Goal: Information Seeking & Learning: Learn about a topic

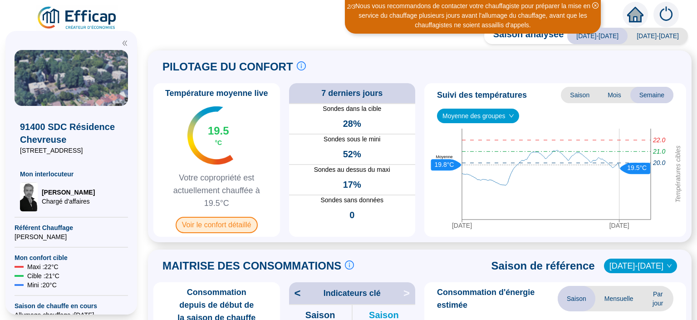
click at [239, 225] on span "Voir le confort détaillé" at bounding box center [217, 225] width 82 height 16
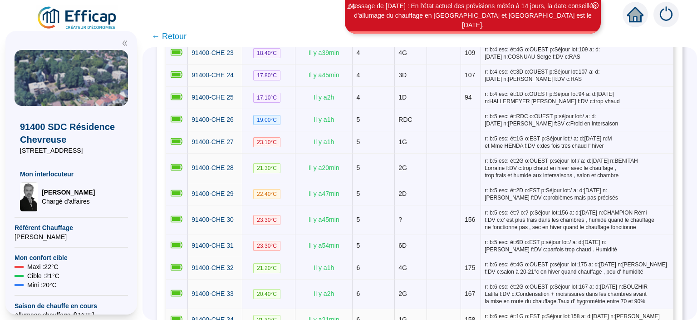
scroll to position [765, 0]
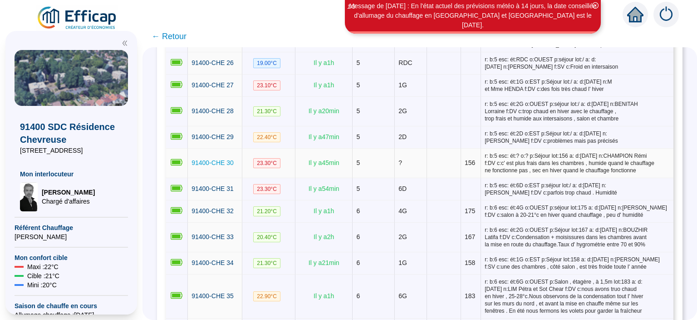
click at [223, 159] on span "91400-CHE 30" at bounding box center [213, 162] width 42 height 7
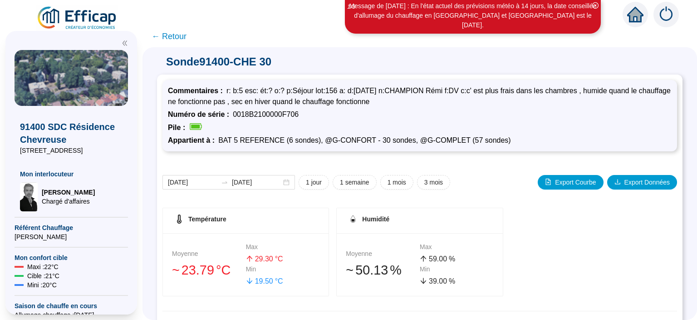
click at [171, 41] on span "← Retour" at bounding box center [169, 36] width 35 height 13
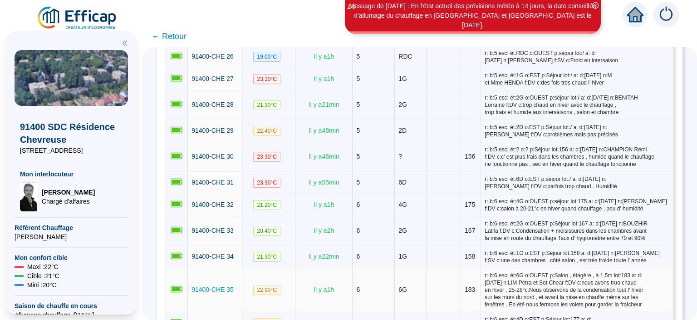
scroll to position [765, 0]
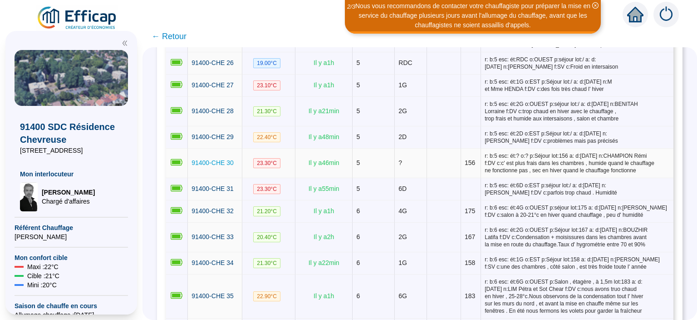
click at [220, 159] on span "91400-CHE 30" at bounding box center [213, 162] width 42 height 7
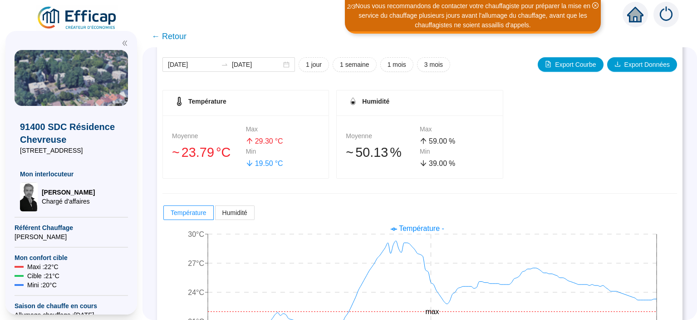
scroll to position [176, 0]
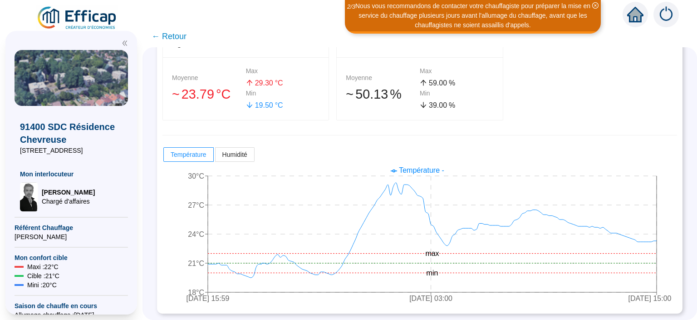
click at [177, 37] on span "← Retour" at bounding box center [169, 36] width 35 height 13
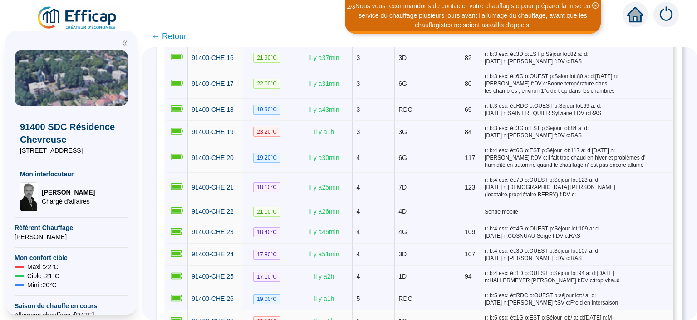
scroll to position [588, 0]
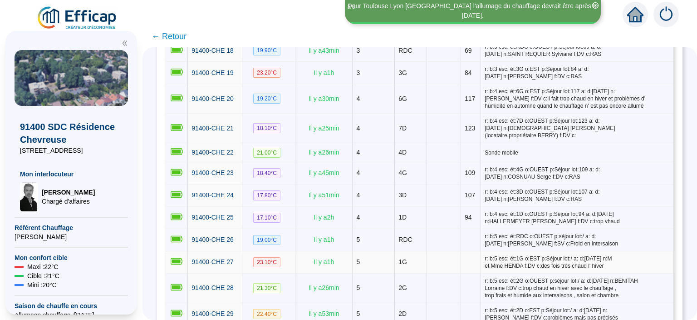
drag, startPoint x: 605, startPoint y: 232, endPoint x: 469, endPoint y: 225, distance: 135.9
click at [469, 251] on tr "91400-CHE 27 23.10 °C Il y a 1 h 5 1G r: b:5 esc: ét:1G o:EST p:Séjour lot:/ a:…" at bounding box center [420, 262] width 508 height 22
click at [519, 232] on span "r: b:5 esc: ét:RDC o:OUEST p:séjour lot:/ a: d:[DATE] n:[PERSON_NAME] f:SV c:Fr…" at bounding box center [577, 239] width 185 height 15
drag, startPoint x: 602, startPoint y: 206, endPoint x: 465, endPoint y: 201, distance: 137.2
click at [465, 229] on tr "91400-CHE 26 19.00 °C Il y a 1 h 5 RDC r: b:5 esc: ét:RDC o:OUEST p:séjour lot:…" at bounding box center [420, 240] width 508 height 22
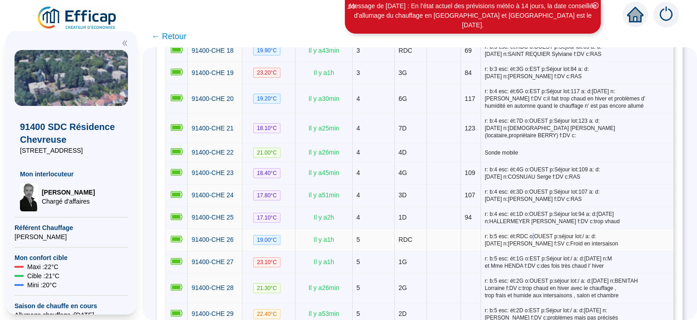
click at [495, 232] on span "r: b:5 esc: ét:RDC o:OUEST p:séjour lot:/ a: d:[DATE] n:[PERSON_NAME] f:SV c:Fr…" at bounding box center [577, 239] width 185 height 15
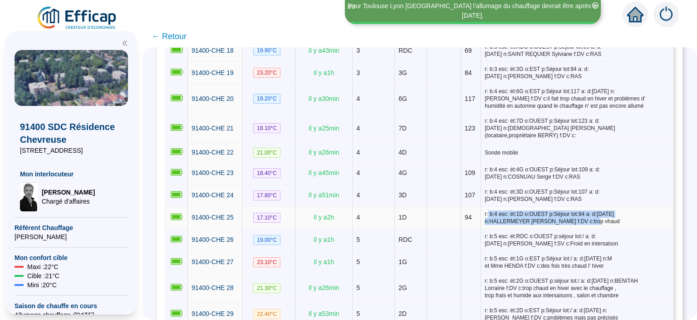
drag, startPoint x: 565, startPoint y: 190, endPoint x: 478, endPoint y: 173, distance: 88.7
click at [481, 207] on td "r: b:4 esc: ét:1D o:OUEST p:Séjour lot:94 a: d:[DATE] n:HALLERMEYER [PERSON_NAM…" at bounding box center [577, 218] width 193 height 22
click at [513, 210] on span "r: b:4 esc: ét:1D o:OUEST p:Séjour lot:94 a: d:[DATE] n:HALLERMEYER [PERSON_NAM…" at bounding box center [577, 217] width 185 height 15
drag, startPoint x: 611, startPoint y: 184, endPoint x: 491, endPoint y: 165, distance: 121.4
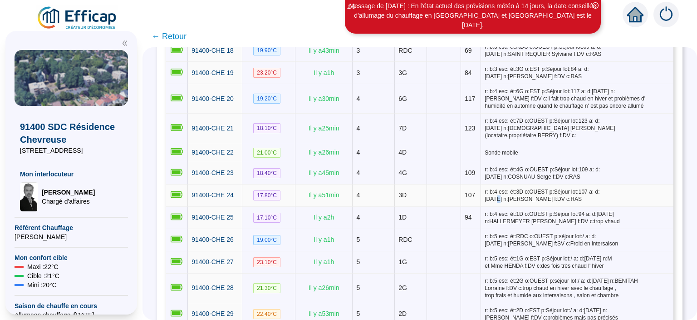
click at [491, 188] on span "r: b:4 esc: ét:3D o:OUEST p:Séjour lot:107 a: d:[DATE] n:[PERSON_NAME] f:DV c:R…" at bounding box center [577, 195] width 185 height 15
drag, startPoint x: 555, startPoint y: 153, endPoint x: 582, endPoint y: 161, distance: 28.3
click at [562, 188] on span "r: b:4 esc: ét:3D o:OUEST p:Séjour lot:107 a: d:[DATE] n:[PERSON_NAME] f:DV c:R…" at bounding box center [577, 195] width 185 height 15
drag, startPoint x: 578, startPoint y: 159, endPoint x: 475, endPoint y: 154, distance: 103.2
click at [481, 184] on td "r: b:4 esc: ét:3D o:OUEST p:Séjour lot:107 a: d:[DATE] n:[PERSON_NAME] f:DV c:R…" at bounding box center [577, 195] width 193 height 22
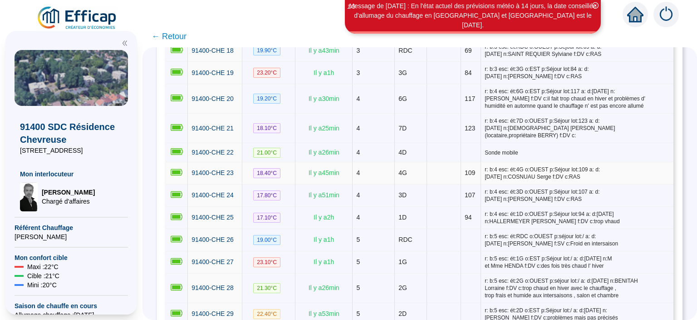
click at [505, 166] on span "r: b:4 esc: ét:4G o:OUEST p:Séjour lot:109 a: d:[DATE] n:COSNUAU Serge f:DV c:R…" at bounding box center [577, 173] width 185 height 15
drag, startPoint x: 582, startPoint y: 139, endPoint x: 475, endPoint y: 136, distance: 107.2
click at [481, 162] on td "r: b:4 esc: ét:4G o:OUEST p:Séjour lot:109 a: d:[DATE] n:COSNUAU Serge f:DV c:R…" at bounding box center [577, 173] width 193 height 22
drag, startPoint x: 557, startPoint y: 161, endPoint x: 474, endPoint y: 157, distance: 82.7
click at [481, 184] on td "r: b:4 esc: ét:3D o:OUEST p:Séjour lot:107 a: d:[DATE] n:[PERSON_NAME] f:DV c:R…" at bounding box center [577, 195] width 193 height 22
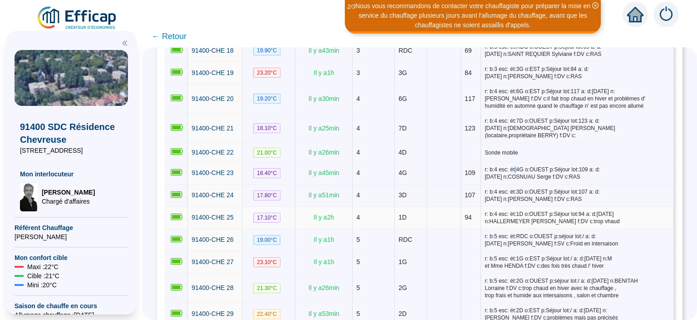
drag, startPoint x: 597, startPoint y: 184, endPoint x: 473, endPoint y: 183, distance: 124.0
click at [473, 207] on tr "91400-CHE 25 17.10 °C Il y a 2 h 4 1D 94 r: b:4 esc: ét:1D o:OUEST p:Séjour lot…" at bounding box center [420, 218] width 508 height 22
drag, startPoint x: 599, startPoint y: 203, endPoint x: 470, endPoint y: 204, distance: 129.0
click at [470, 229] on tr "91400-CHE 26 19.00 °C Il y a 1 h 5 RDC r: b:5 esc: ét:RDC o:OUEST p:séjour lot:…" at bounding box center [420, 240] width 508 height 22
drag, startPoint x: 610, startPoint y: 227, endPoint x: 477, endPoint y: 226, distance: 133.5
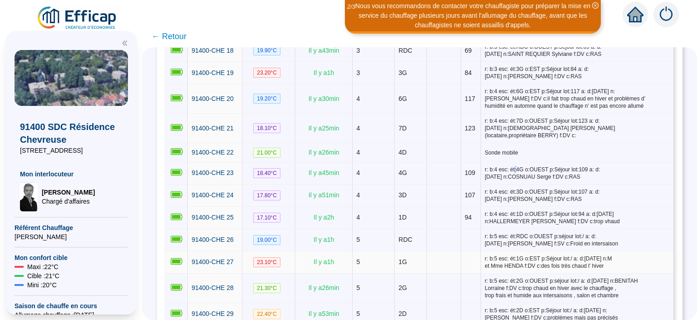
click at [485, 255] on span "r: b:5 esc: ét:1G o:EST p:Séjour lot:/ a: d:[DATE] n:M et Mme HENDA f:DV c:des …" at bounding box center [577, 262] width 185 height 15
click at [501, 277] on span "r: b:5 esc: ét:2G o:OUEST p:séjour lot:/ a: d:[DATE] n:BENITAH Lorraine f:DV c:…" at bounding box center [577, 288] width 185 height 22
drag, startPoint x: 623, startPoint y: 257, endPoint x: 468, endPoint y: 243, distance: 155.0
click at [469, 273] on tr "91400-CHE 28 21.30 °C Il y a 26 min 5 2G r: b:5 esc: ét:2G o:OUEST p:séjour lot…" at bounding box center [420, 288] width 508 height 30
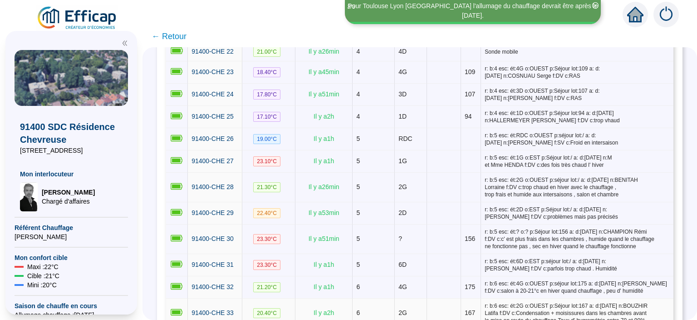
scroll to position [706, 0]
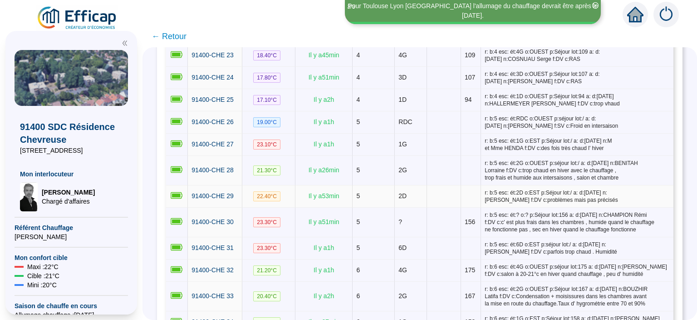
drag, startPoint x: 594, startPoint y: 161, endPoint x: 473, endPoint y: 153, distance: 121.5
click at [473, 185] on tr "91400-CHE 29 22.40 °C Il y a 53 min 5 2D r: b:5 esc: ét:2D o:EST p:Séjour lot:/…" at bounding box center [420, 196] width 508 height 22
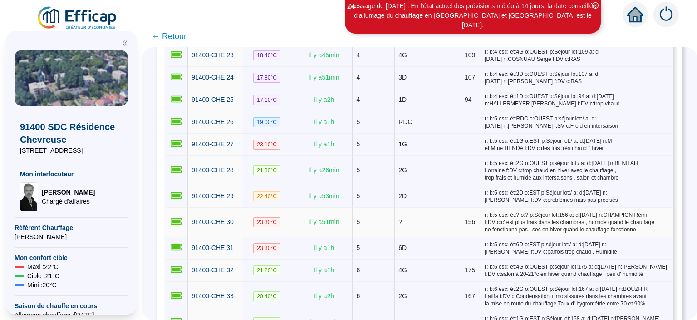
click at [520, 211] on span "r: b:5 esc: ét:? o:? p:Séjour lot:156 a: d:[DATE] n:CHAMPION Rémi f:DV c:c' est…" at bounding box center [577, 222] width 185 height 22
drag, startPoint x: 631, startPoint y: 192, endPoint x: 473, endPoint y: 178, distance: 158.6
click at [473, 208] on tr "91400-CHE 30 23.30 °C Il y a 51 min 5 ? 156 r: b:5 esc: ét:? o:? p:Séjour lot:1…" at bounding box center [420, 223] width 508 height 30
drag, startPoint x: 618, startPoint y: 212, endPoint x: 475, endPoint y: 200, distance: 143.5
click at [467, 237] on tr "91400-CHE 31 23.30 °C Il y a 1 h 5 6D r: b:5 esc: ét:6D o:EST p:séjour lot:/ a:…" at bounding box center [420, 248] width 508 height 22
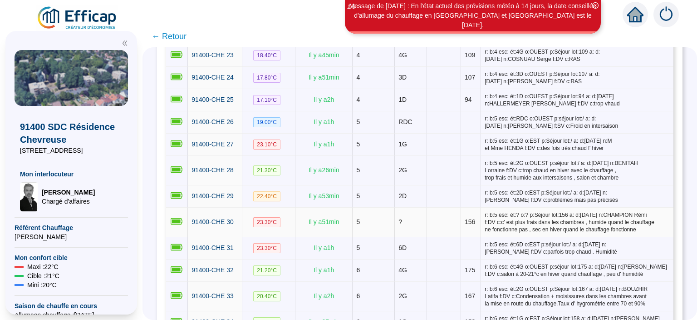
click at [481, 208] on td "r: b:5 esc: ét:? o:? p:Séjour lot:156 a: d:[DATE] n:CHAMPION Rémi f:DV c:c' est…" at bounding box center [577, 223] width 193 height 30
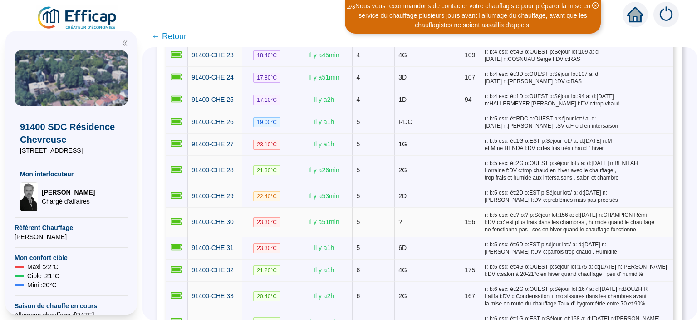
drag, startPoint x: 633, startPoint y: 195, endPoint x: 477, endPoint y: 179, distance: 156.6
click at [485, 211] on span "r: b:5 esc: ét:? o:? p:Séjour lot:156 a: d:[DATE] n:CHAMPION Rémi f:DV c:c' est…" at bounding box center [577, 222] width 185 height 22
click at [526, 189] on span "r: b:5 esc: ét:2D o:EST p:Séjour lot:/ a: d:[DATE] n:[PERSON_NAME] f:DV c:probl…" at bounding box center [577, 196] width 185 height 15
drag, startPoint x: 614, startPoint y: 164, endPoint x: 475, endPoint y: 157, distance: 138.7
click at [481, 185] on td "r: b:5 esc: ét:2D o:EST p:Séjour lot:/ a: d:[DATE] n:[PERSON_NAME] f:DV c:probl…" at bounding box center [577, 196] width 193 height 22
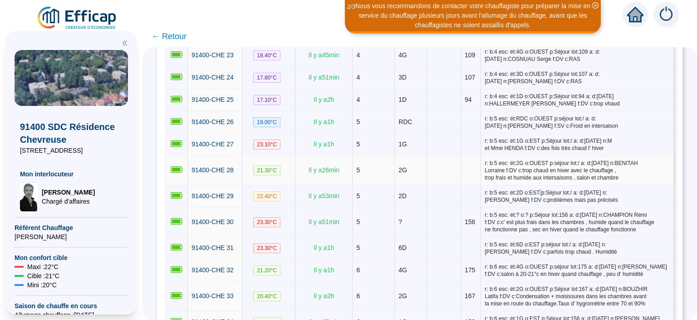
drag, startPoint x: 614, startPoint y: 139, endPoint x: 473, endPoint y: 126, distance: 141.8
click at [473, 156] on tr "91400-CHE 28 21.30 °C Il y a 26 min 5 2G r: b:5 esc: ét:2G o:OUEST p:séjour lot…" at bounding box center [420, 171] width 508 height 30
drag, startPoint x: 605, startPoint y: 114, endPoint x: 471, endPoint y: 106, distance: 134.6
click at [471, 133] on tr "91400-CHE 27 23.10 °C Il y a 1 h 5 1G r: b:5 esc: ét:1G o:EST p:Séjour lot:/ a:…" at bounding box center [420, 144] width 508 height 22
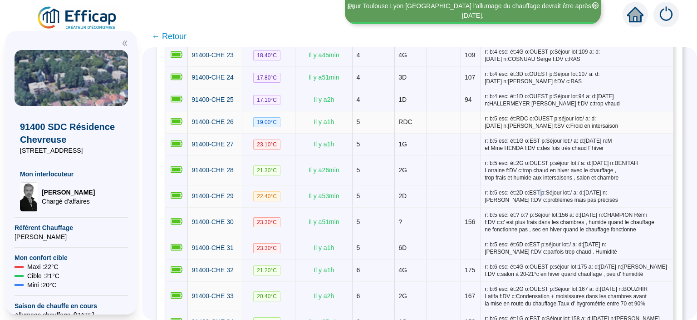
drag, startPoint x: 602, startPoint y: 89, endPoint x: 477, endPoint y: 84, distance: 125.4
click at [481, 111] on td "r: b:5 esc: ét:RDC o:OUEST p:séjour lot:/ a: d:[DATE] n:[PERSON_NAME] f:SV c:Fr…" at bounding box center [577, 122] width 193 height 22
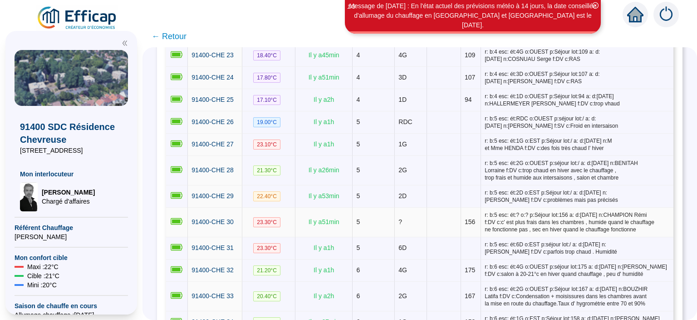
click at [407, 208] on td "?" at bounding box center [411, 223] width 32 height 30
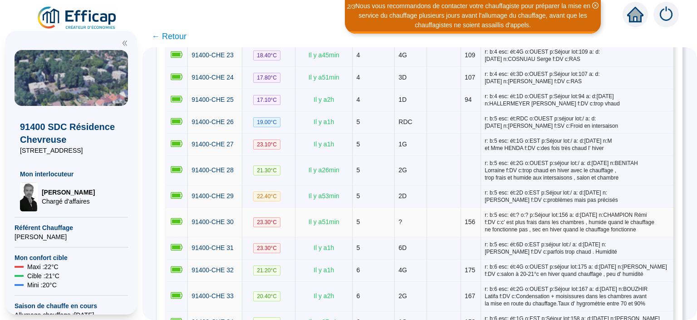
click at [432, 208] on td at bounding box center [444, 223] width 34 height 30
drag, startPoint x: 453, startPoint y: 186, endPoint x: 519, endPoint y: 180, distance: 65.7
click at [518, 208] on tr "91400-CHE 30 23.30 °C Il y a 51 min 5 ? 156 r: b:5 esc: ét:? o:? p:Séjour lot:1…" at bounding box center [420, 223] width 508 height 30
click at [532, 211] on span "r: b:5 esc: ét:? o:? p:Séjour lot:156 a: d:[DATE] n:CHAMPION Rémi f:DV c:c' est…" at bounding box center [577, 222] width 185 height 22
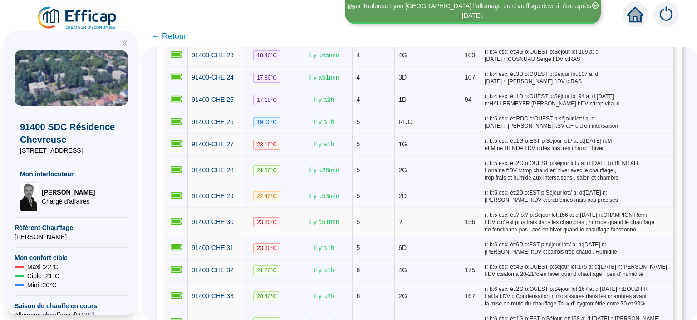
drag, startPoint x: 631, startPoint y: 192, endPoint x: 188, endPoint y: 182, distance: 442.8
click at [188, 208] on tr "91400-CHE 30 23.30 °C Il y a 51 min 5 ? 156 r: b:5 esc: ét:? o:? p:Séjour lot:1…" at bounding box center [420, 223] width 508 height 30
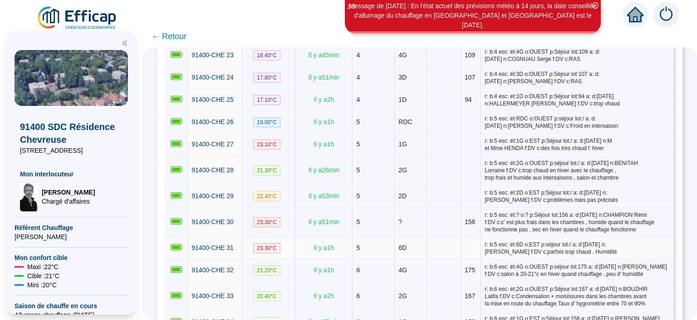
drag, startPoint x: 613, startPoint y: 213, endPoint x: 170, endPoint y: 208, distance: 443.2
click at [170, 237] on tr "91400-CHE 31 23.30 °C Il y a 1 h 5 6D r: b:5 esc: ét:6D o:EST p:séjour lot:/ a:…" at bounding box center [420, 248] width 508 height 22
drag, startPoint x: 638, startPoint y: 237, endPoint x: 183, endPoint y: 232, distance: 455.9
click at [183, 259] on tr "91400-CHE 32 21.20 °C Il y a 1 h 6 4G 175 r: b:6 esc: ét:4G o:OUEST p:séjour lo…" at bounding box center [420, 270] width 508 height 22
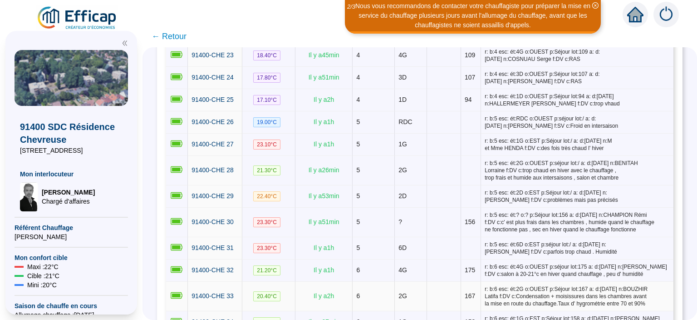
drag, startPoint x: 628, startPoint y: 269, endPoint x: 188, endPoint y: 262, distance: 440.5
click at [188, 282] on tr "91400-CHE 33 20.40 °C Il y a 2 h 6 2G 167 r: b:6 esc: ét:2G o:OUEST p:Séjour lo…" at bounding box center [420, 297] width 508 height 30
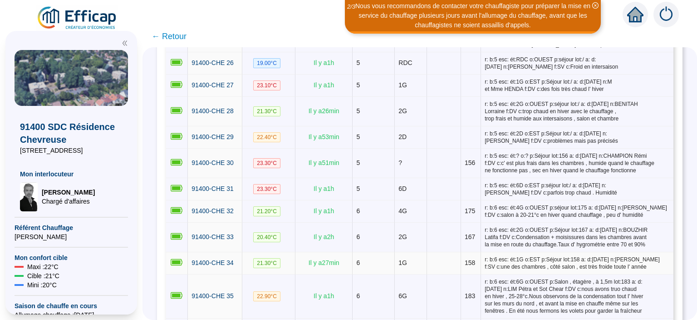
drag, startPoint x: 638, startPoint y: 234, endPoint x: 596, endPoint y: 228, distance: 42.6
click at [596, 252] on td "r: b:6 esc: ét:1G o:EST p:Séjour lot:158 a: d:[DATE] n:[PERSON_NAME] f:SV c:une…" at bounding box center [577, 263] width 193 height 22
drag, startPoint x: 656, startPoint y: 227, endPoint x: 649, endPoint y: 227, distance: 7.3
click at [649, 256] on span "r: b:6 esc: ét:1G o:EST p:Séjour lot:158 a: d:[DATE] n:[PERSON_NAME] f:SV c:une…" at bounding box center [577, 263] width 185 height 15
drag, startPoint x: 609, startPoint y: 229, endPoint x: 604, endPoint y: 227, distance: 5.9
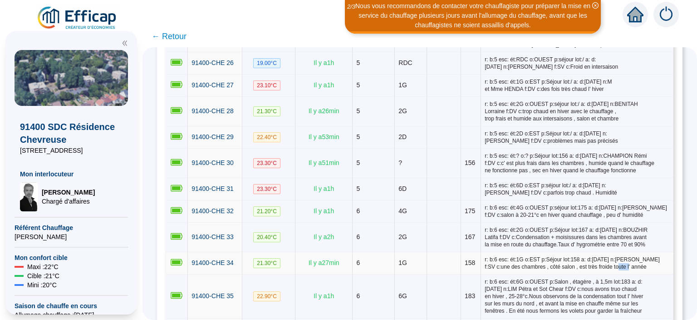
click at [604, 256] on span "r: b:6 esc: ét:1G o:EST p:Séjour lot:158 a: d:[DATE] n:[PERSON_NAME] f:SV c:une…" at bounding box center [577, 263] width 185 height 15
click at [584, 256] on span "r: b:6 esc: ét:1G o:EST p:Séjour lot:158 a: d:[DATE] n:[PERSON_NAME] f:SV c:une…" at bounding box center [577, 263] width 185 height 15
click at [538, 256] on span "r: b:6 esc: ét:1G o:EST p:Séjour lot:158 a: d:[DATE] n:[PERSON_NAME] f:SV c:une…" at bounding box center [577, 263] width 185 height 15
click at [512, 256] on span "r: b:6 esc: ét:1G o:EST p:Séjour lot:158 a: d:[DATE] n:[PERSON_NAME] f:SV c:une…" at bounding box center [577, 263] width 185 height 15
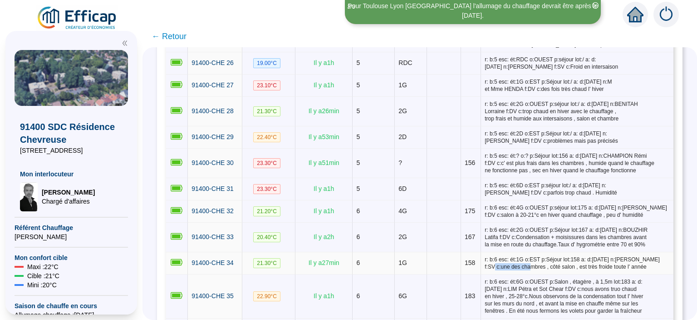
drag, startPoint x: 514, startPoint y: 232, endPoint x: 476, endPoint y: 230, distance: 37.7
click at [485, 256] on span "r: b:6 esc: ét:1G o:EST p:Séjour lot:158 a: d:[DATE] n:[PERSON_NAME] f:SV c:une…" at bounding box center [577, 263] width 185 height 15
click at [470, 252] on td "158" at bounding box center [471, 263] width 20 height 22
click at [405, 252] on td "1G" at bounding box center [411, 263] width 32 height 22
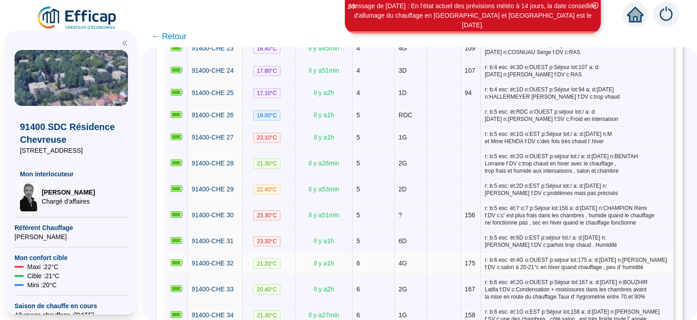
scroll to position [706, 0]
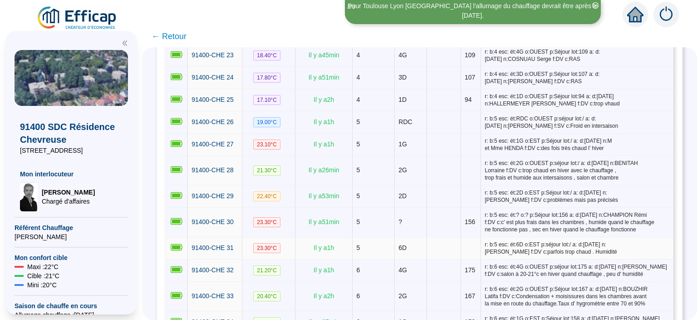
click at [433, 237] on td at bounding box center [444, 248] width 34 height 22
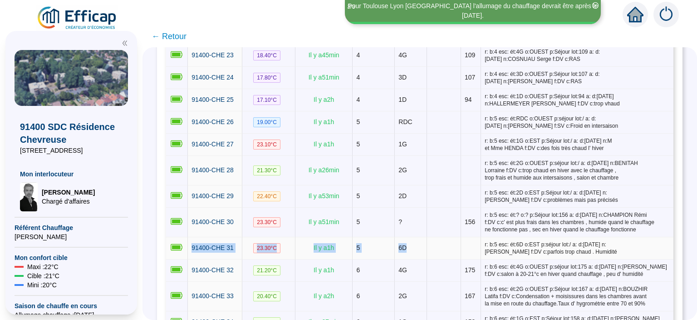
drag, startPoint x: 429, startPoint y: 211, endPoint x: 186, endPoint y: 208, distance: 242.9
click at [186, 237] on tr "91400-CHE 31 23.30 °C Il y a 1 h 5 6D r: b:5 esc: ét:6D o:EST p:séjour lot:/ a:…" at bounding box center [420, 248] width 508 height 22
click at [192, 244] on span "91400-CHE 31" at bounding box center [213, 247] width 42 height 7
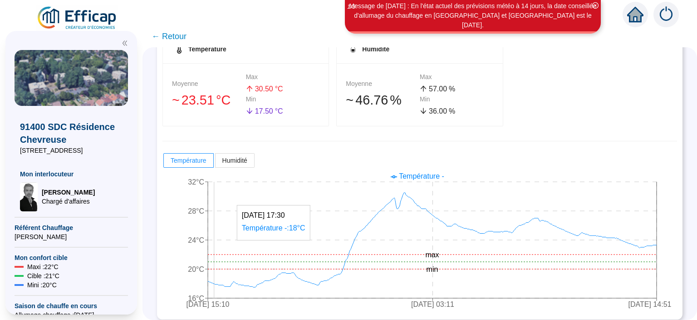
scroll to position [165, 0]
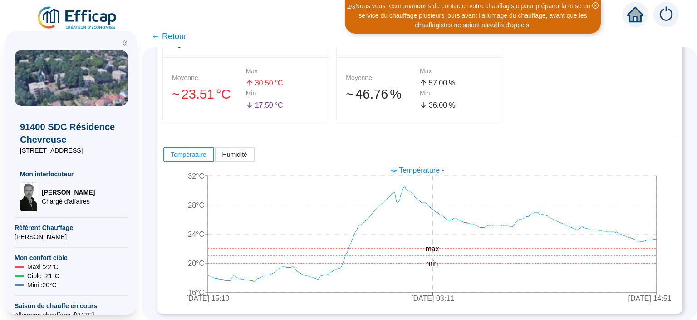
click at [512, 119] on div "Température Moyenne 󠁾~ 23 .51 °C Max 30 .50 °C Min 17 .50 °C Humidité Moyenne 󠁾…" at bounding box center [420, 76] width 515 height 89
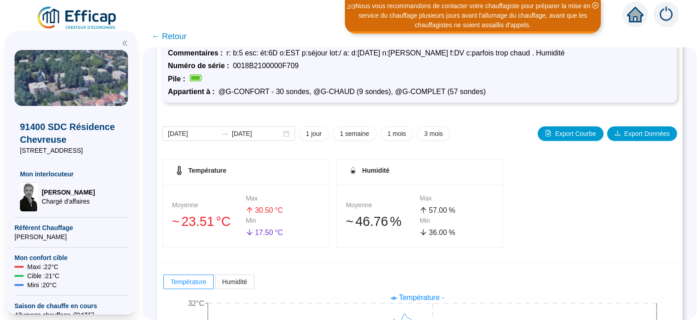
scroll to position [0, 0]
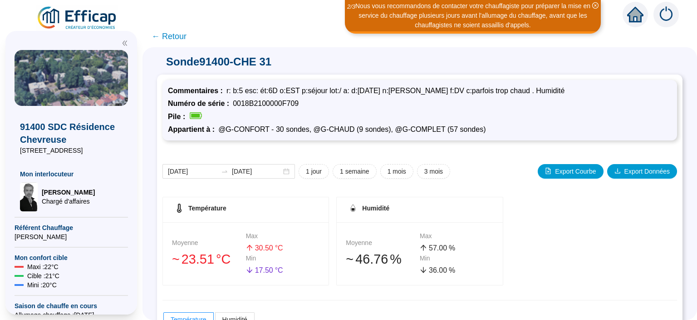
click at [178, 34] on span "← Retour" at bounding box center [169, 36] width 35 height 13
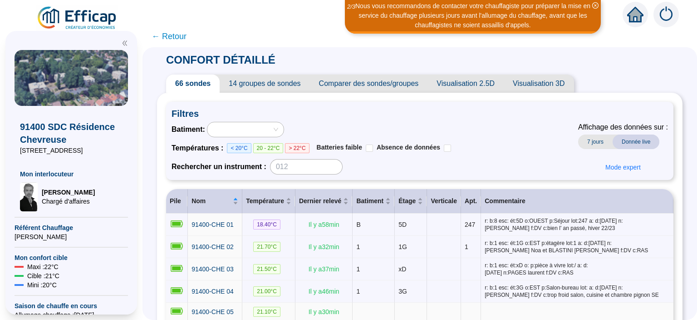
scroll to position [118, 0]
